Goal: Find specific page/section: Find specific page/section

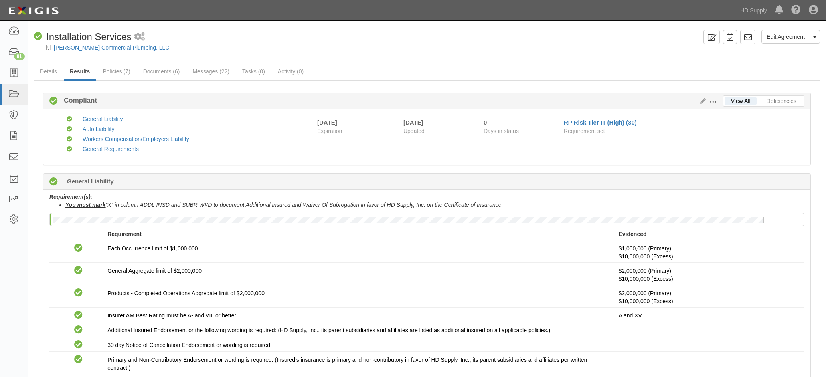
click at [374, 48] on div "Andersen Commercial Plumbing, LLC" at bounding box center [433, 47] width 786 height 8
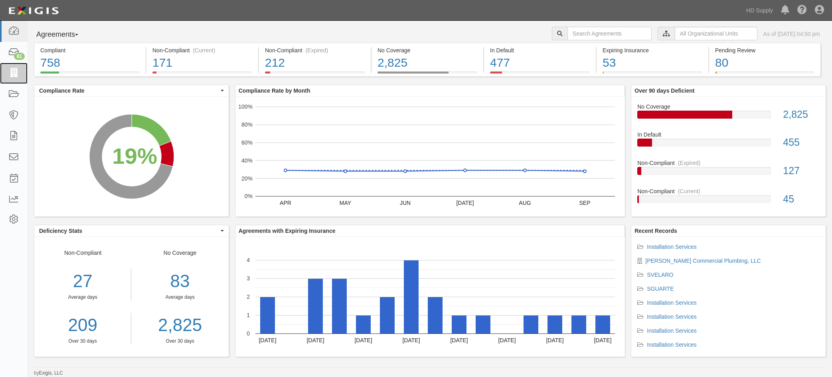
click at [11, 76] on icon at bounding box center [13, 73] width 11 height 9
click at [14, 159] on icon at bounding box center [13, 157] width 11 height 9
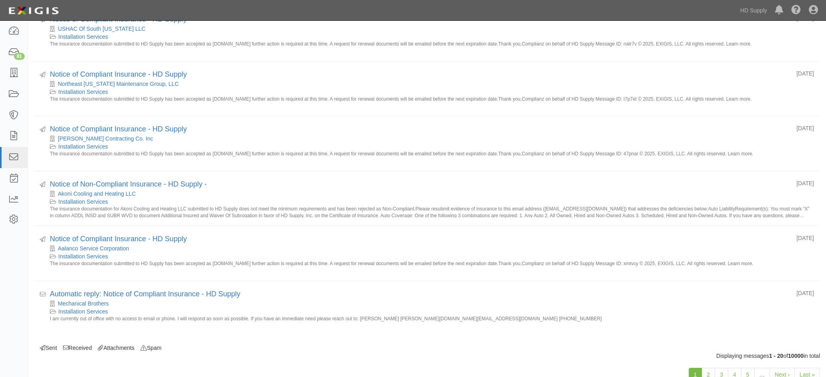
scroll to position [828, 0]
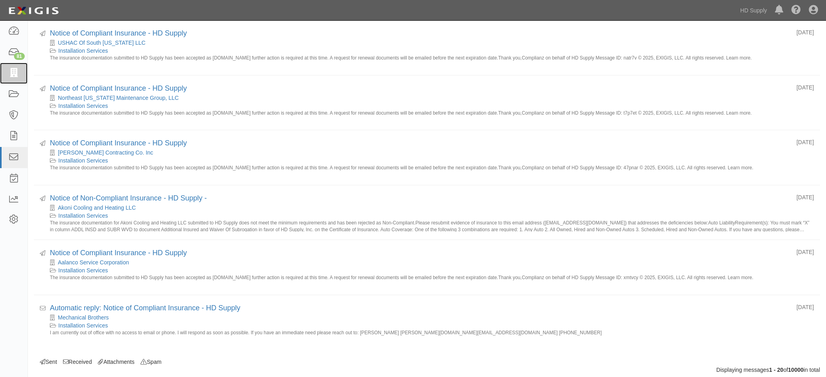
click at [14, 67] on link at bounding box center [14, 73] width 28 height 21
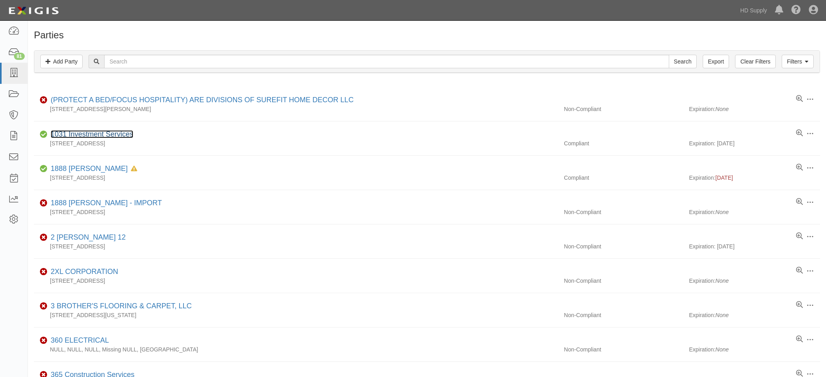
click at [111, 134] on link "1031 Investment Services" at bounding box center [92, 134] width 83 height 8
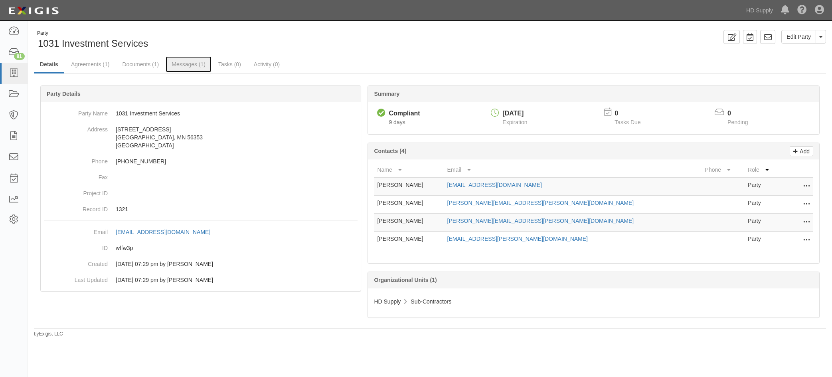
click at [187, 64] on link "Messages (1)" at bounding box center [189, 64] width 46 height 16
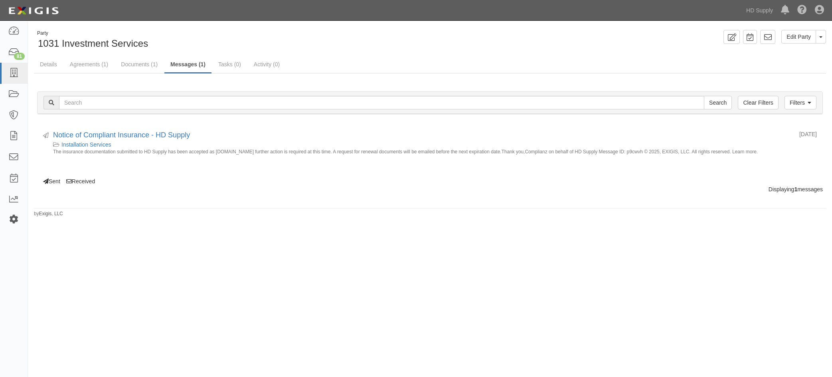
click at [12, 216] on icon at bounding box center [13, 219] width 11 height 7
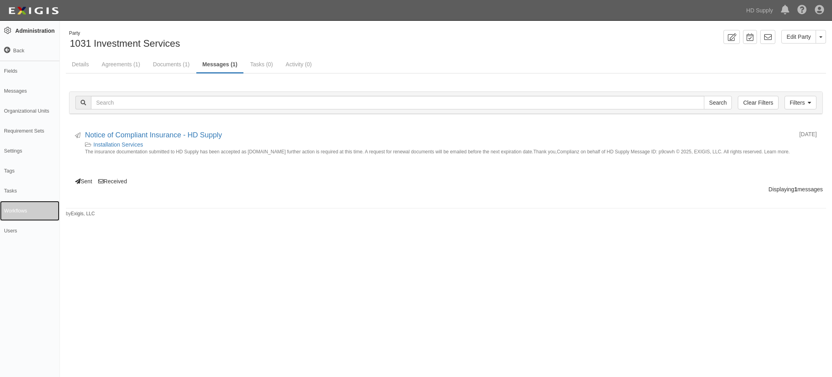
click at [13, 207] on link "Workflows" at bounding box center [29, 211] width 59 height 20
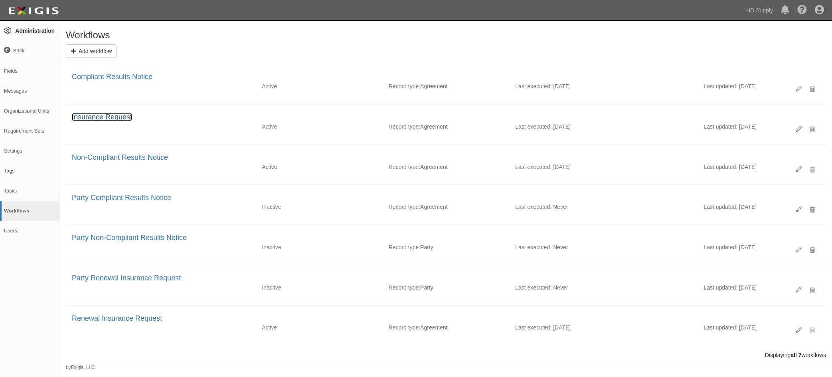
click at [115, 114] on link "Insurance Request" at bounding box center [102, 117] width 60 height 8
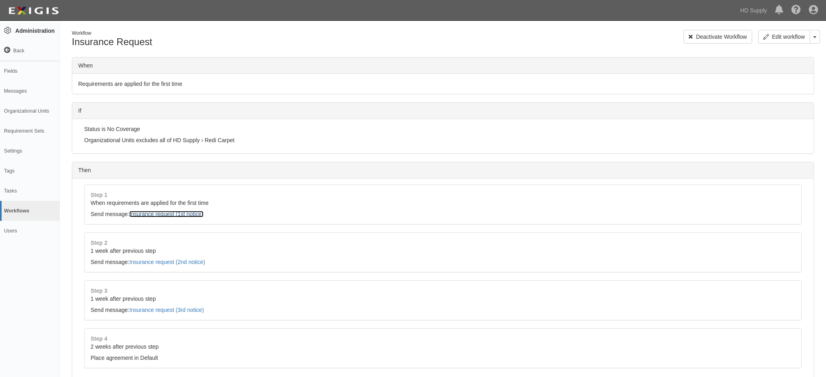
click at [159, 215] on link "Insurance request (1st notice)" at bounding box center [166, 214] width 74 height 6
